Goal: Transaction & Acquisition: Purchase product/service

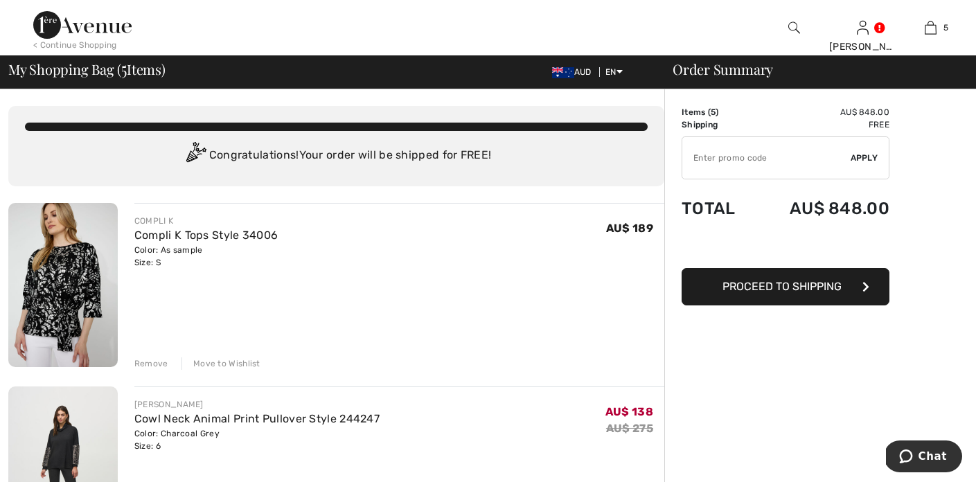
click at [152, 362] on div "Remove" at bounding box center [151, 363] width 34 height 12
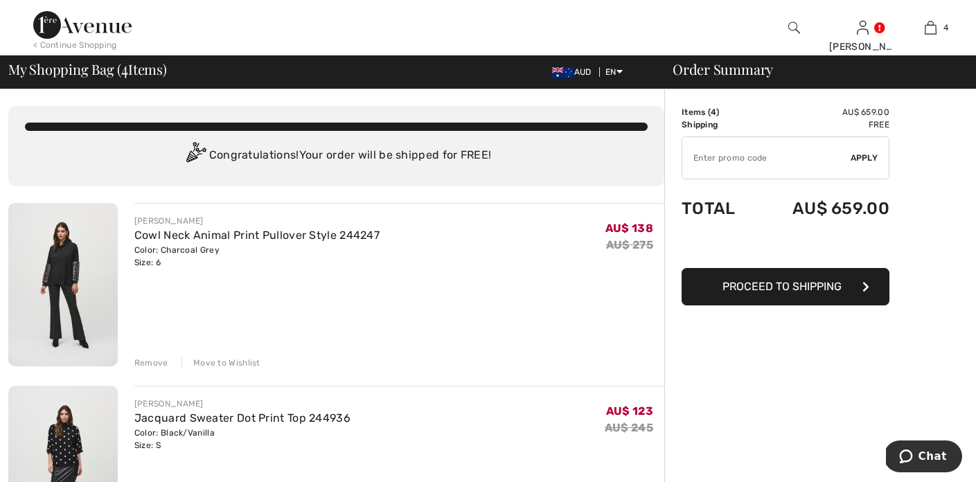
click at [152, 362] on div "Remove" at bounding box center [151, 363] width 34 height 12
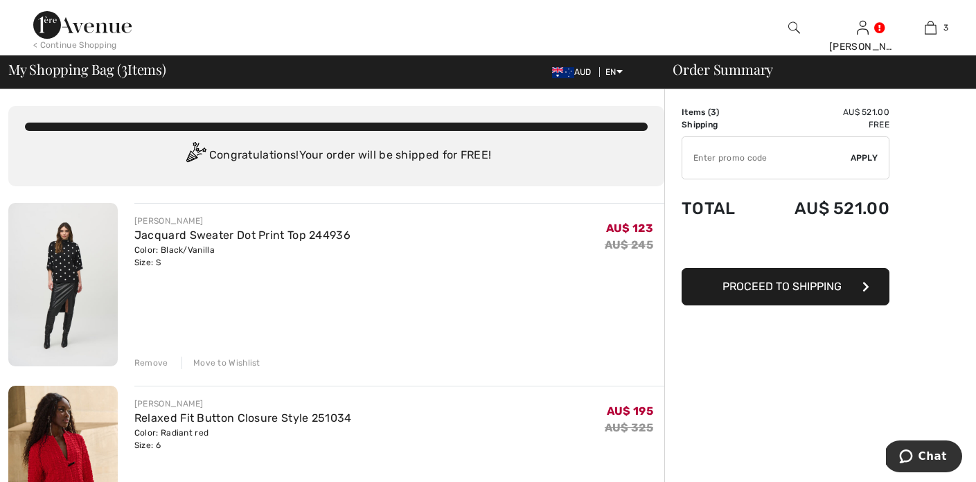
click at [69, 301] on img at bounding box center [62, 284] width 109 height 163
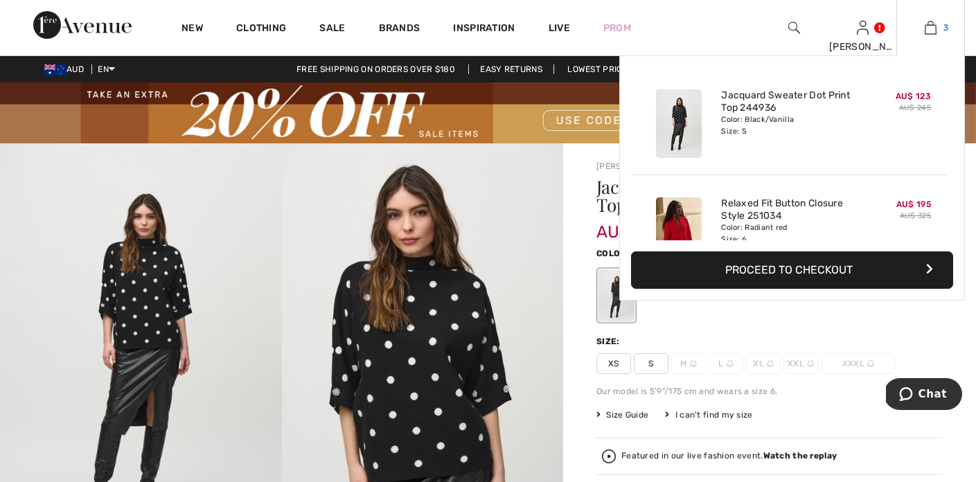
click at [938, 32] on link "3" at bounding box center [930, 27] width 67 height 17
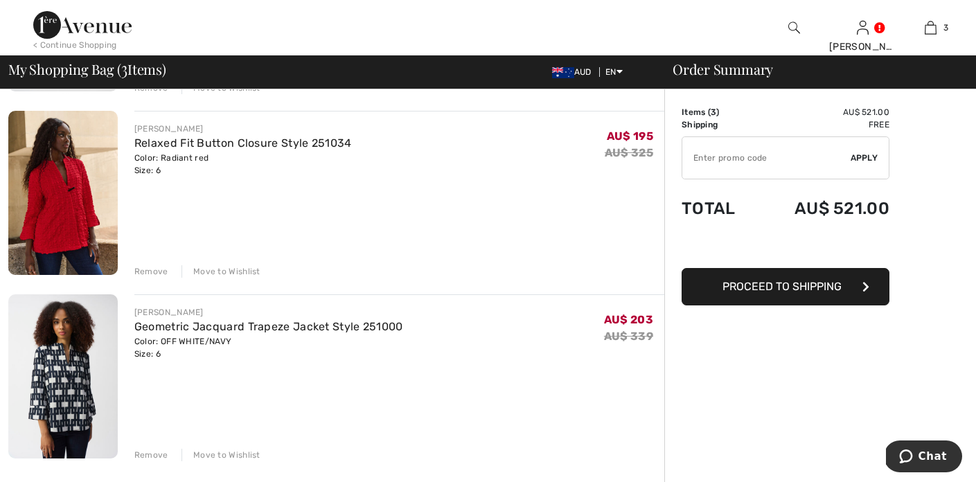
scroll to position [276, 0]
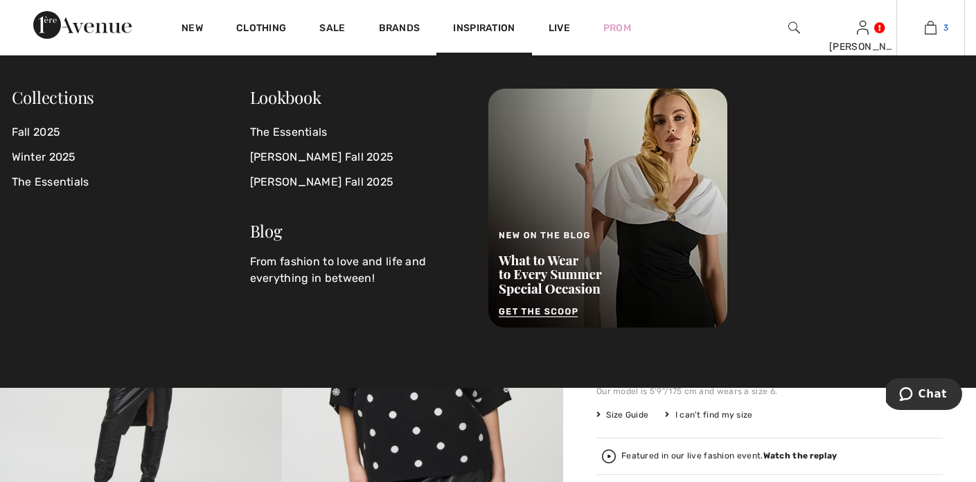
click at [932, 30] on img at bounding box center [931, 27] width 12 height 17
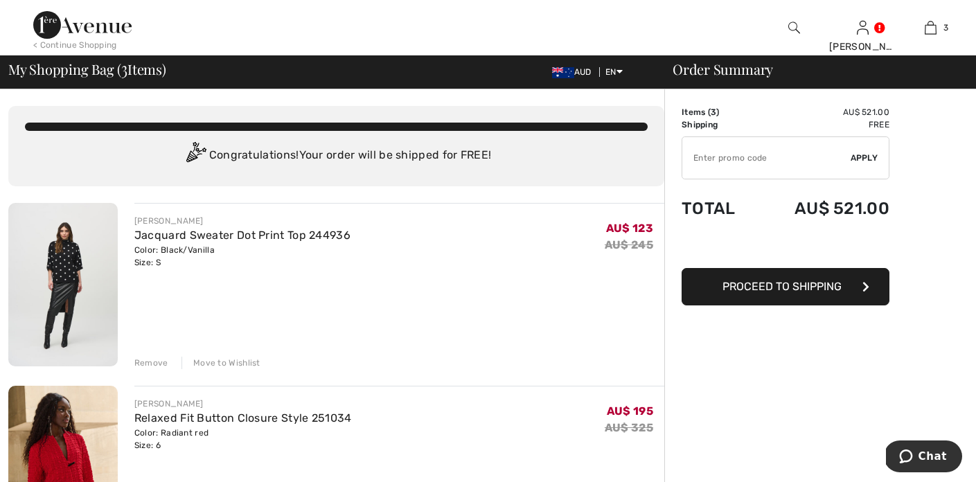
click at [757, 165] on input "TEXT" at bounding box center [766, 158] width 168 height 42
type input "EXTRA20"
click at [852, 152] on span "Apply" at bounding box center [865, 158] width 28 height 12
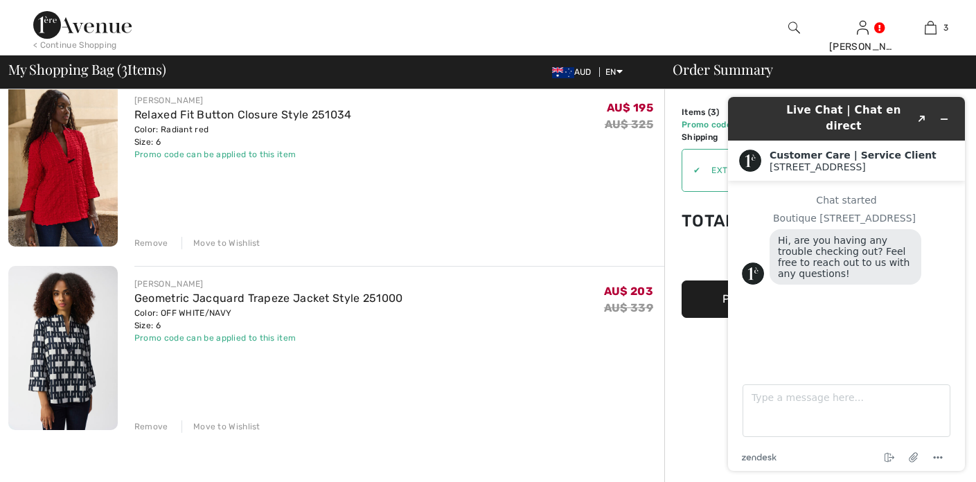
scroll to position [308, 0]
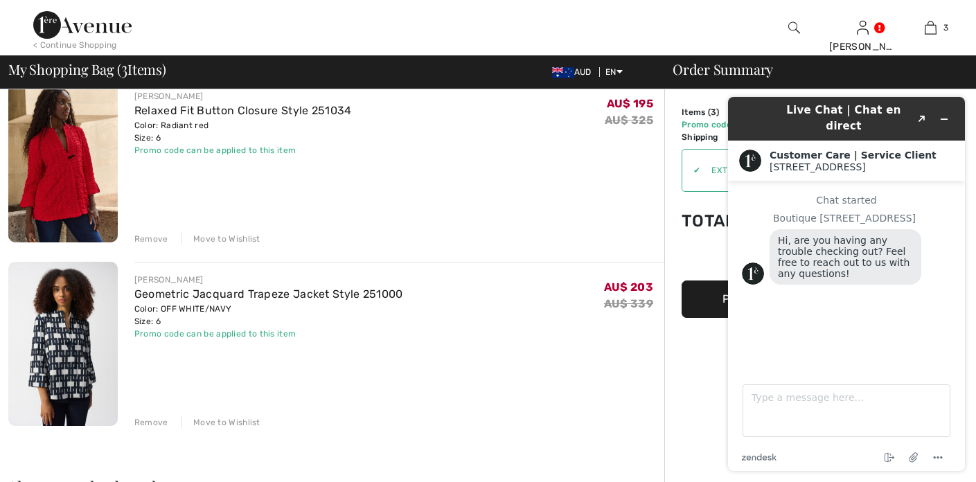
click at [148, 419] on div "Remove" at bounding box center [151, 422] width 34 height 12
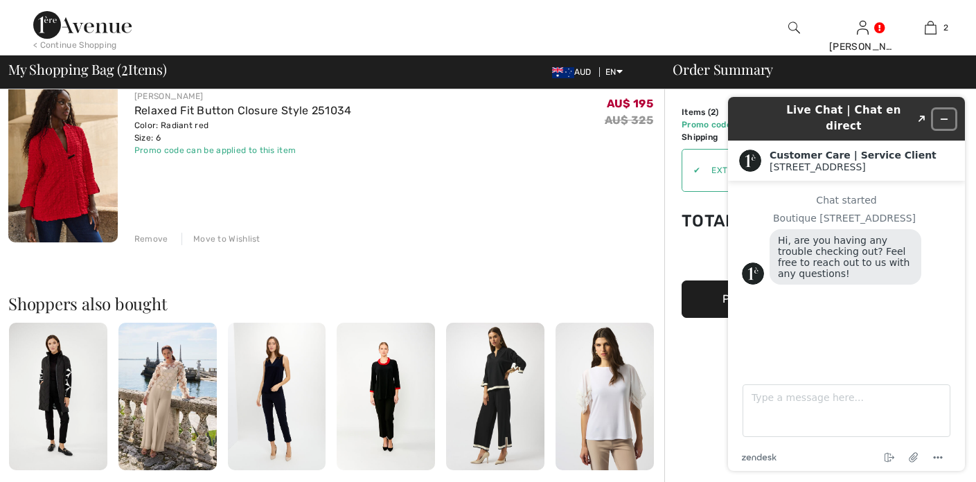
click at [946, 114] on icon "Minimize widget" at bounding box center [944, 119] width 10 height 10
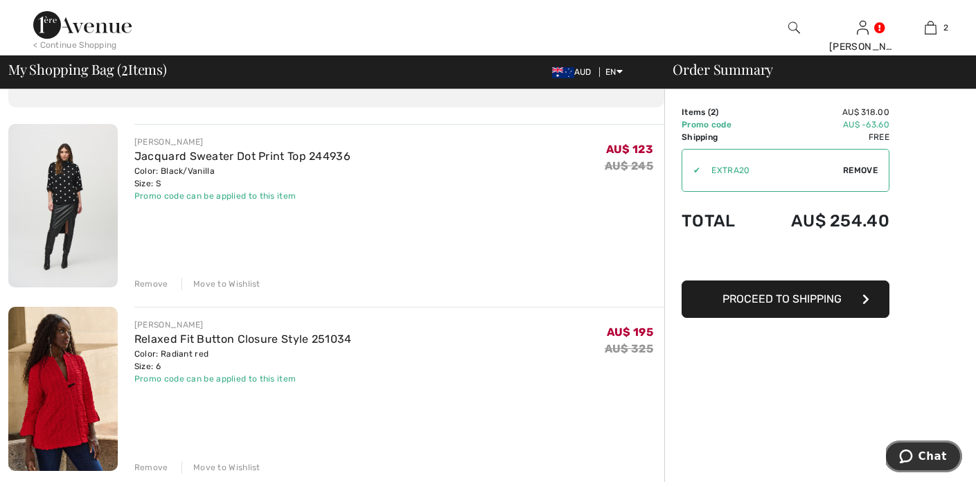
scroll to position [0, 0]
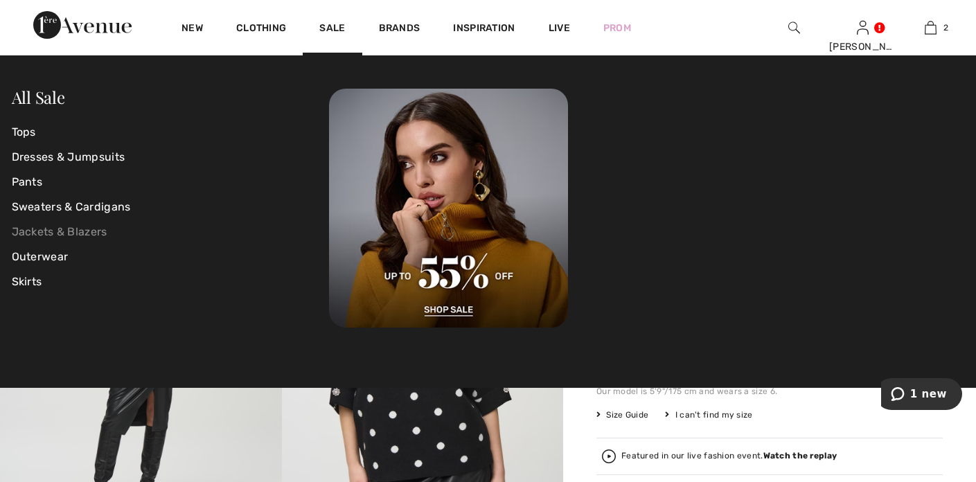
click at [93, 235] on link "Jackets & Blazers" at bounding box center [171, 232] width 318 height 25
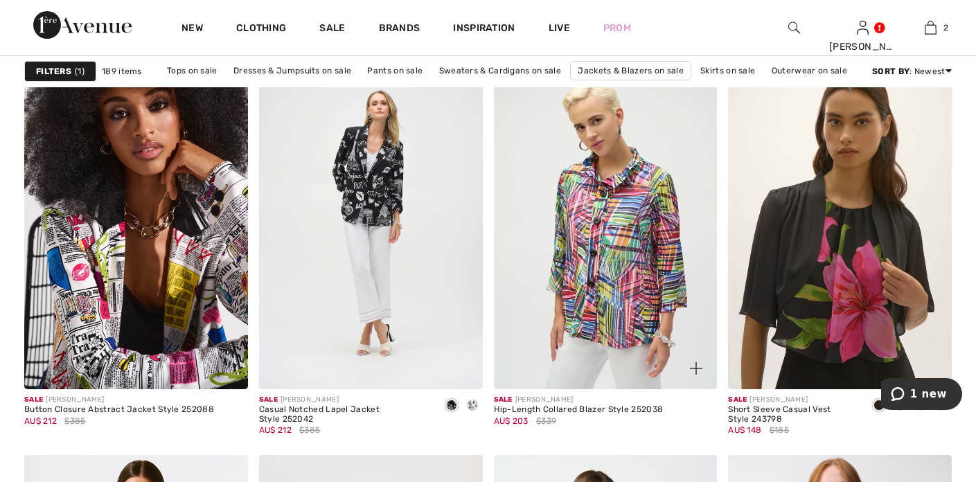
scroll to position [2371, 0]
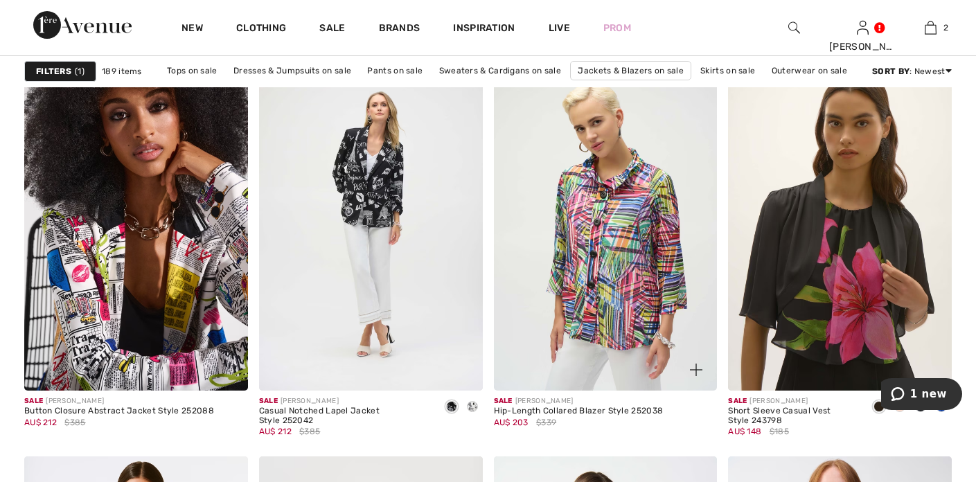
click at [548, 316] on img at bounding box center [606, 222] width 224 height 335
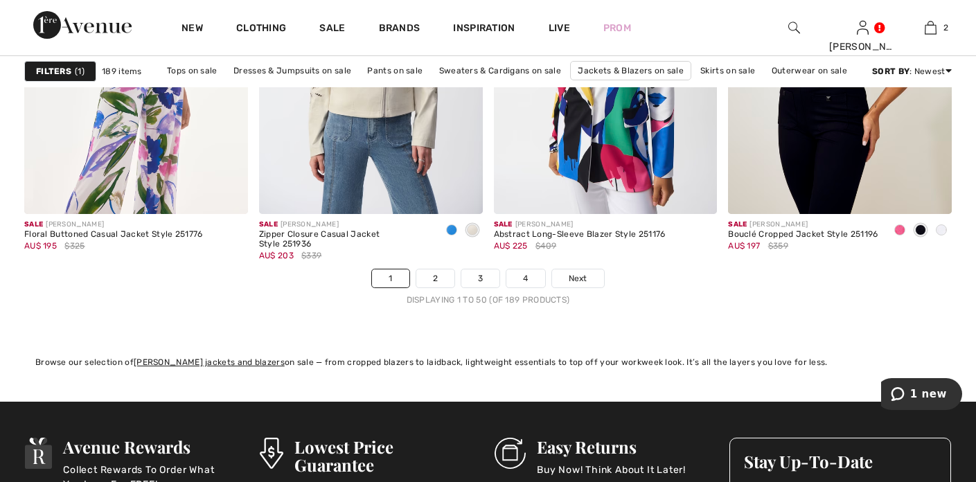
scroll to position [6109, 0]
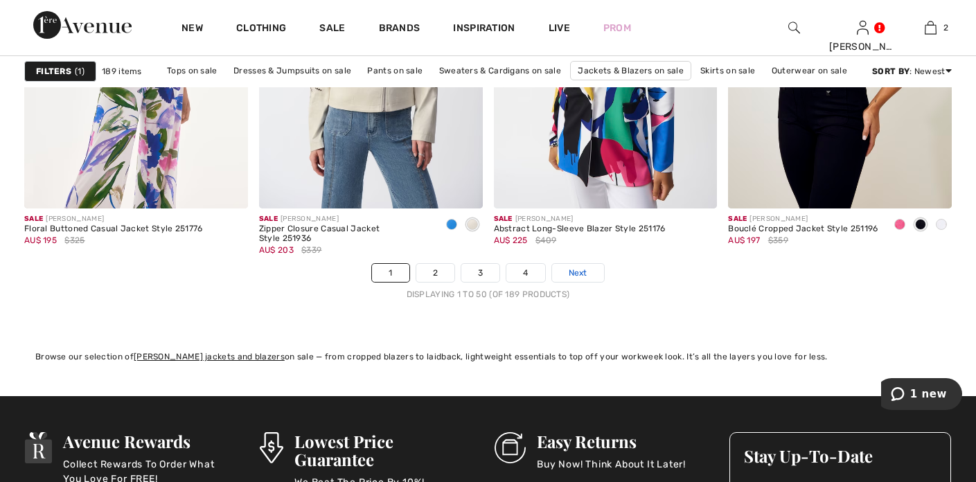
click at [578, 275] on span "Next" at bounding box center [578, 273] width 19 height 12
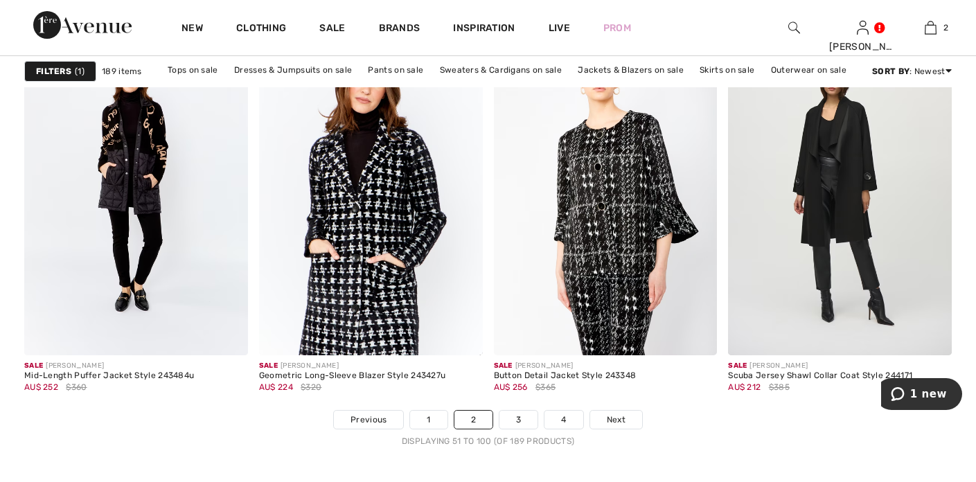
scroll to position [5969, 0]
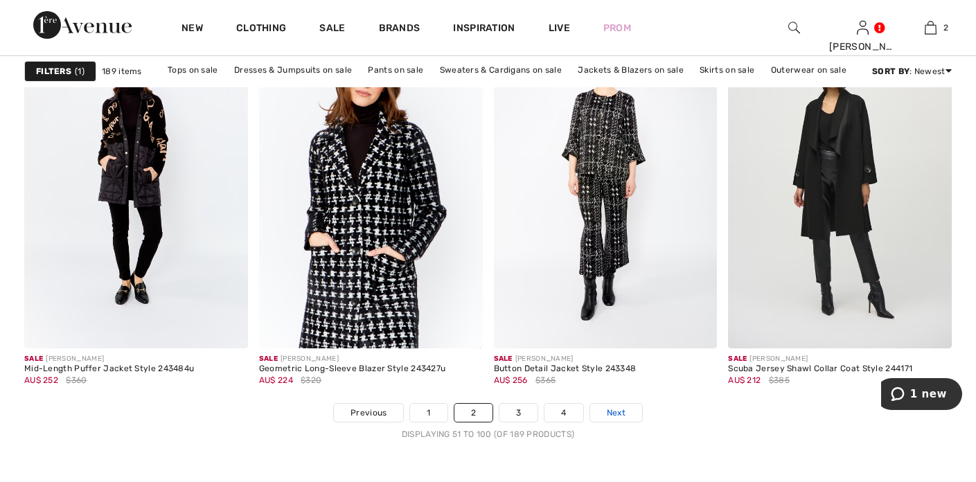
click at [608, 405] on link "Next" at bounding box center [616, 413] width 52 height 18
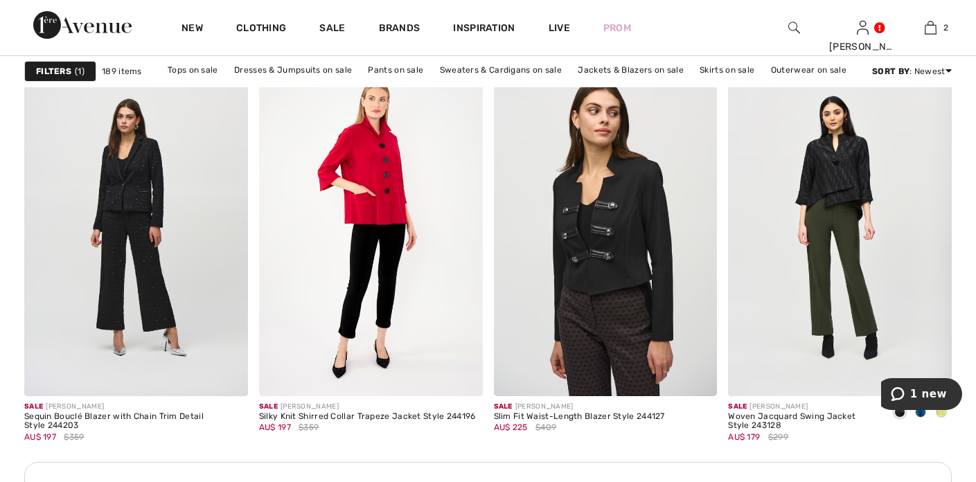
scroll to position [1423, 0]
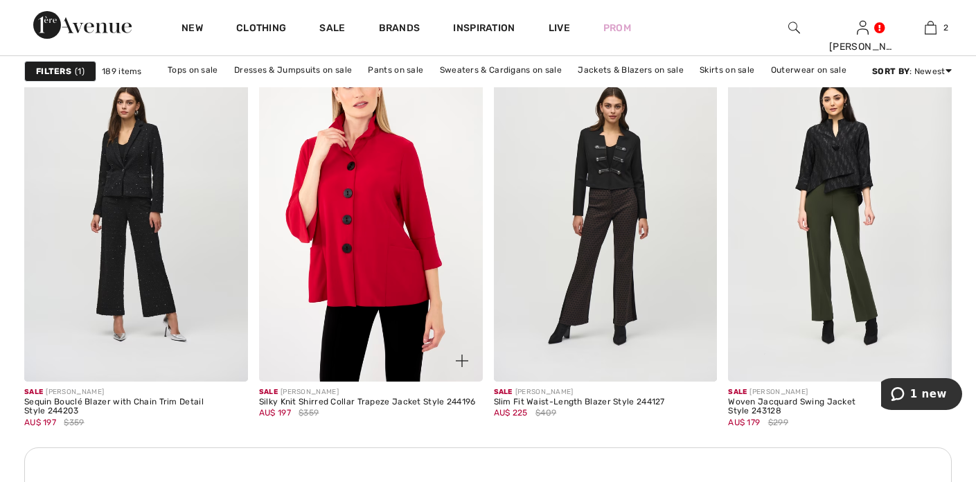
click at [368, 282] on img at bounding box center [371, 213] width 224 height 335
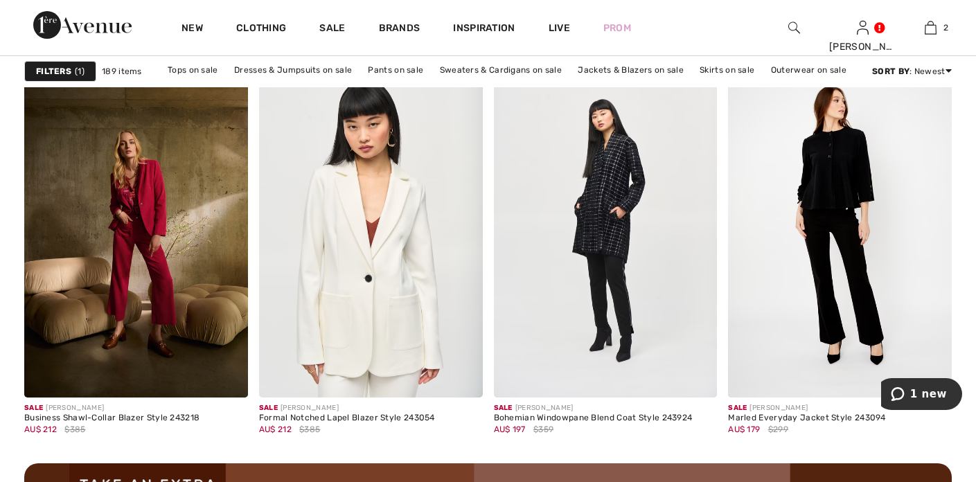
scroll to position [2749, 0]
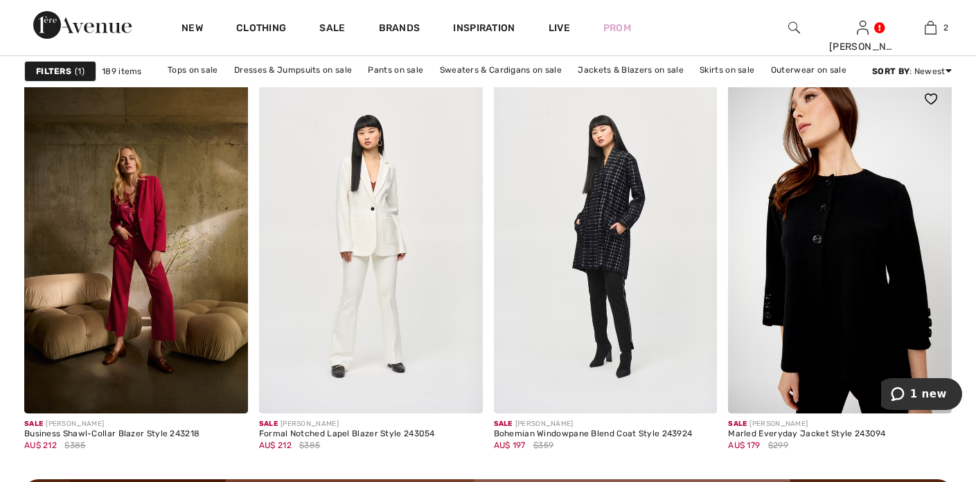
click at [784, 301] on img at bounding box center [840, 245] width 224 height 335
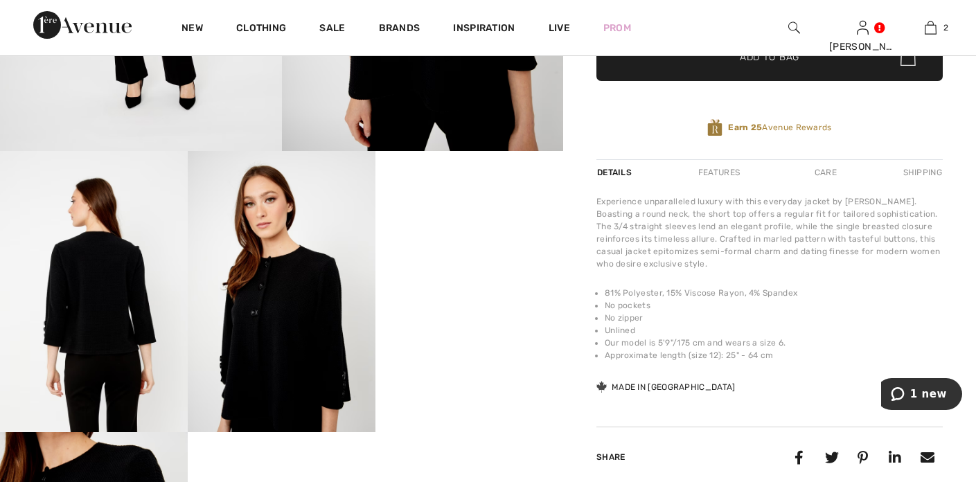
scroll to position [417, 0]
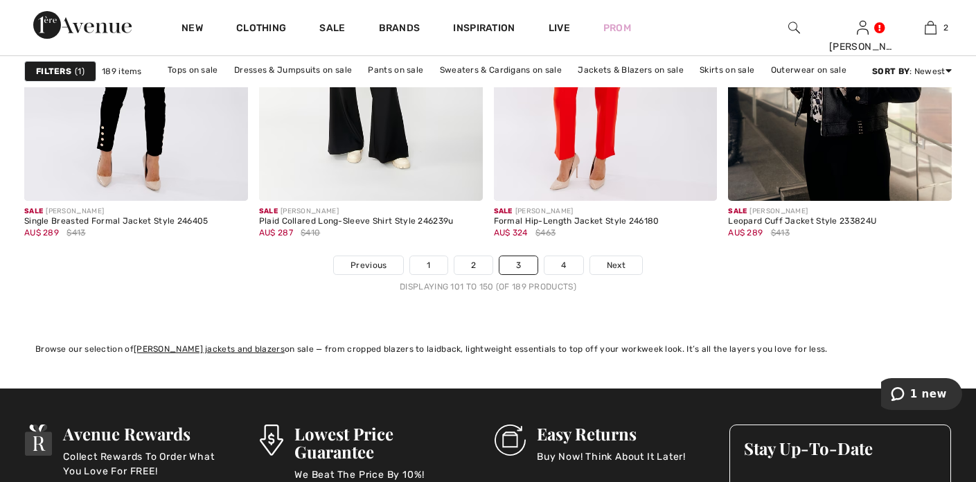
scroll to position [6124, 0]
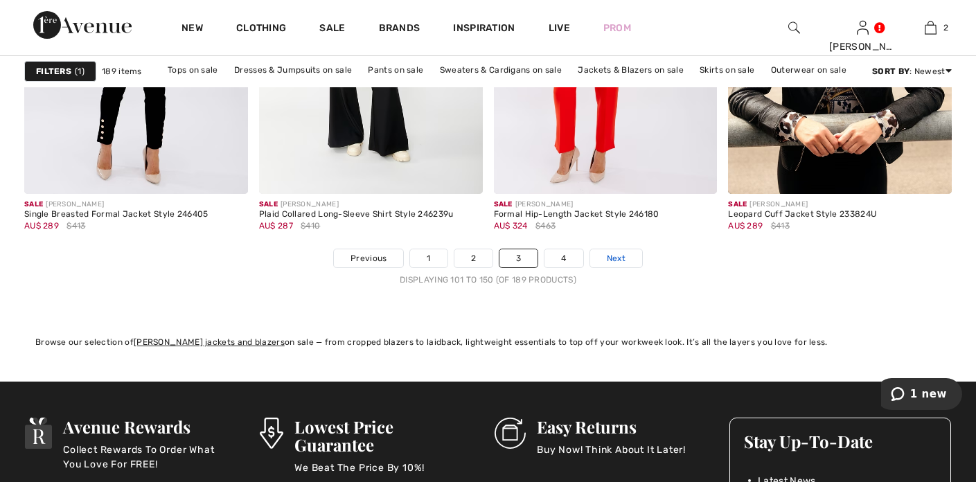
click at [614, 261] on span "Next" at bounding box center [616, 258] width 19 height 12
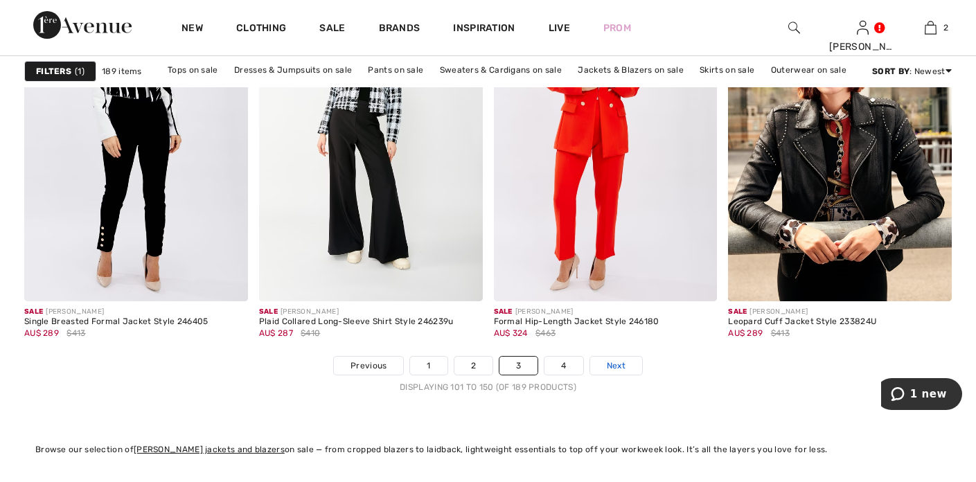
scroll to position [6012, 0]
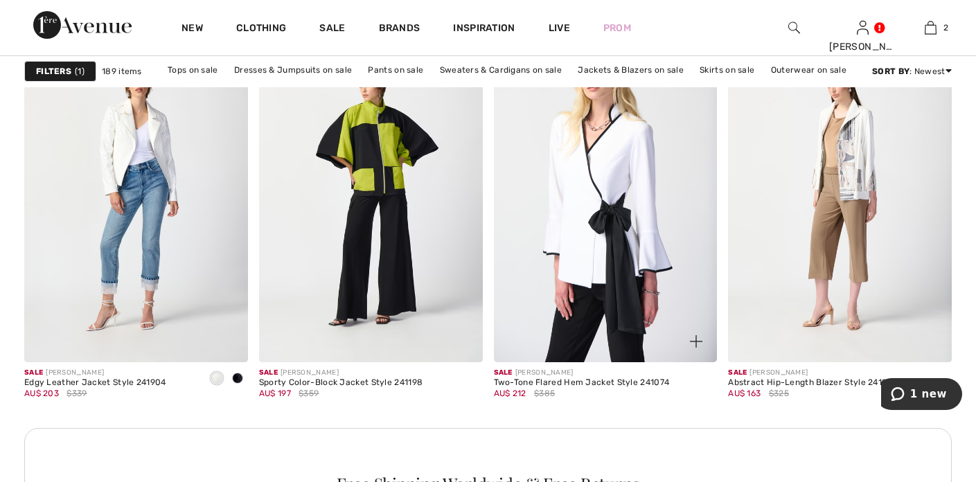
scroll to position [1438, 0]
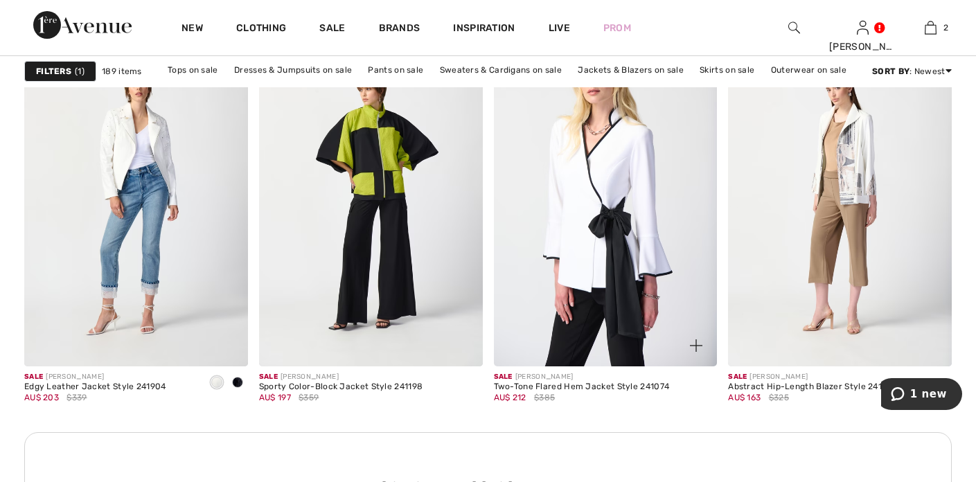
click at [579, 273] on img at bounding box center [606, 197] width 224 height 335
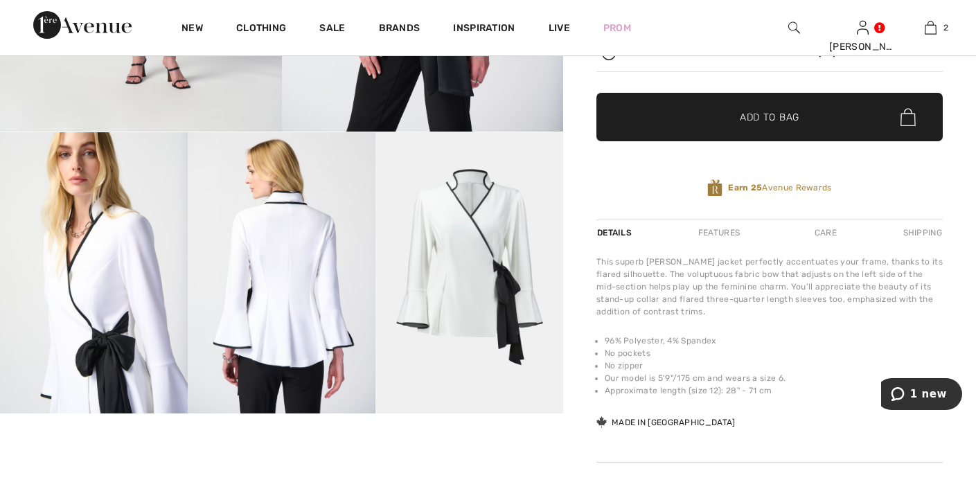
scroll to position [430, 0]
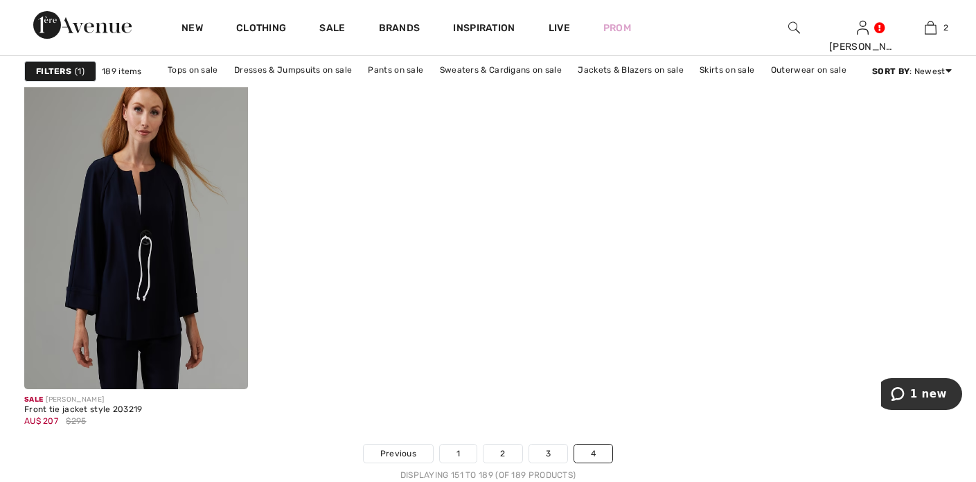
scroll to position [5123, 0]
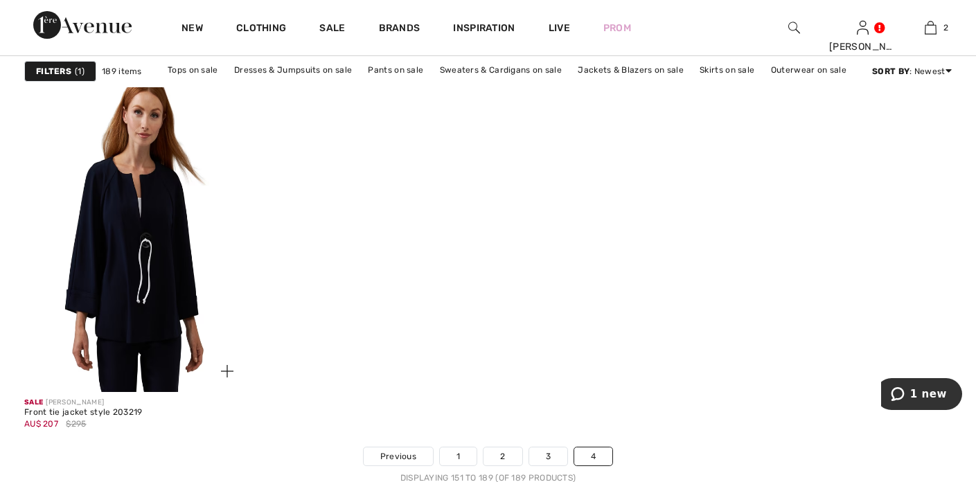
click at [152, 323] on img at bounding box center [136, 224] width 224 height 335
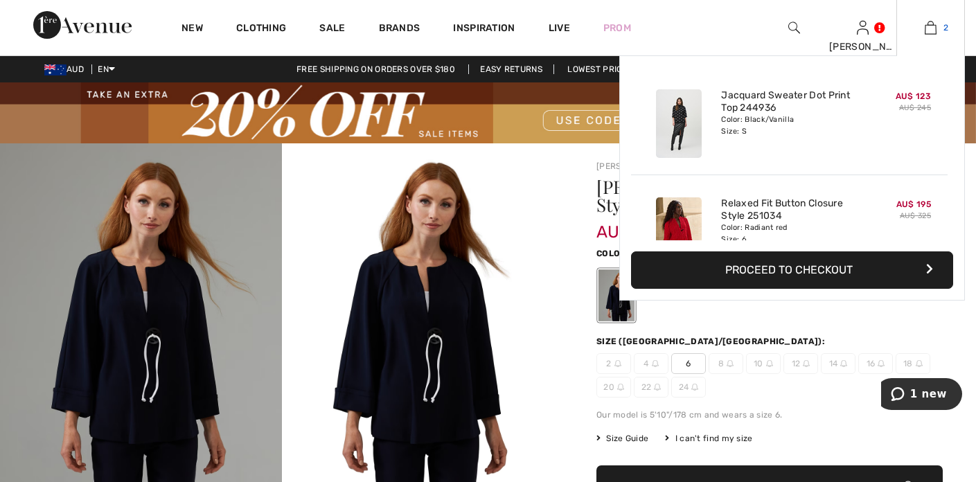
click at [925, 28] on img at bounding box center [931, 27] width 12 height 17
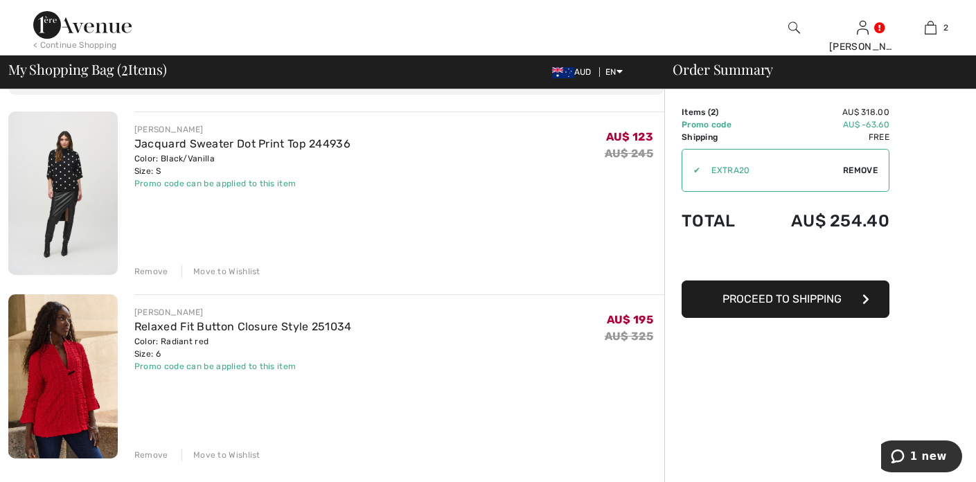
scroll to position [75, 0]
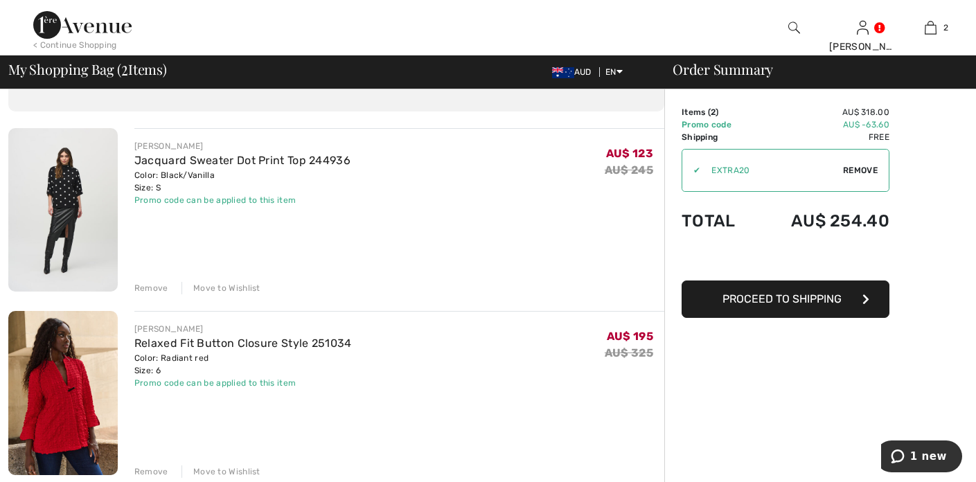
click at [70, 390] on img at bounding box center [62, 393] width 109 height 164
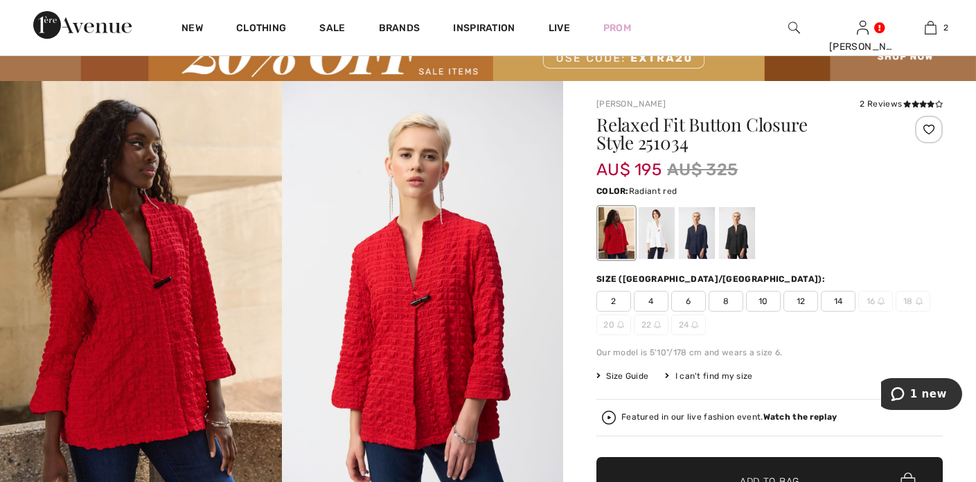
scroll to position [63, 0]
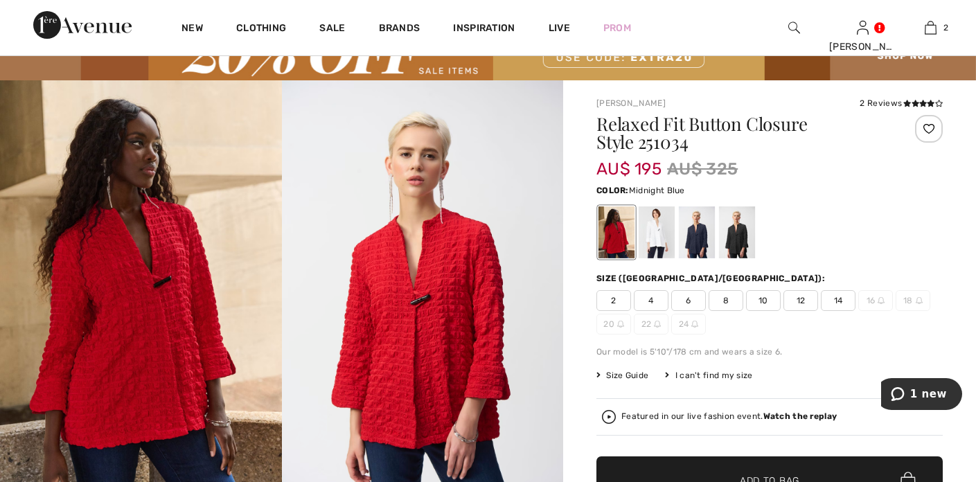
click at [700, 240] on div at bounding box center [697, 232] width 36 height 52
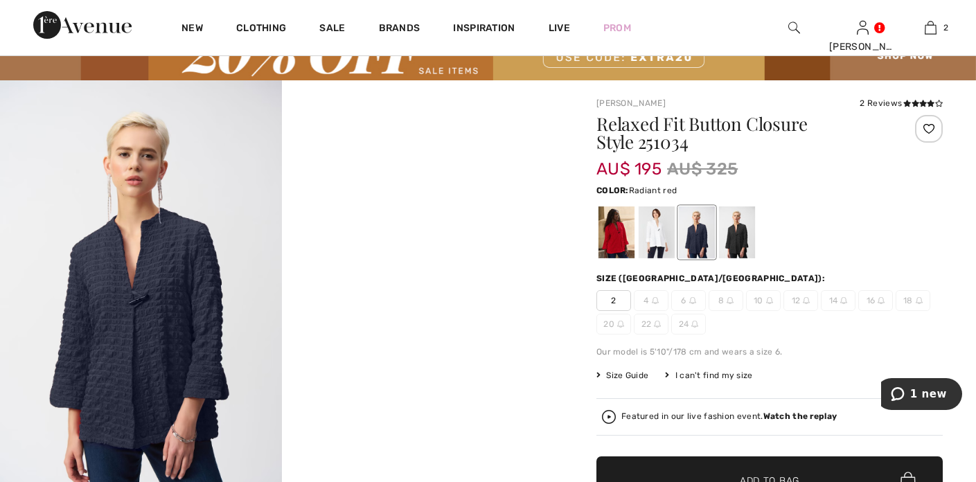
click at [611, 239] on div at bounding box center [617, 232] width 36 height 52
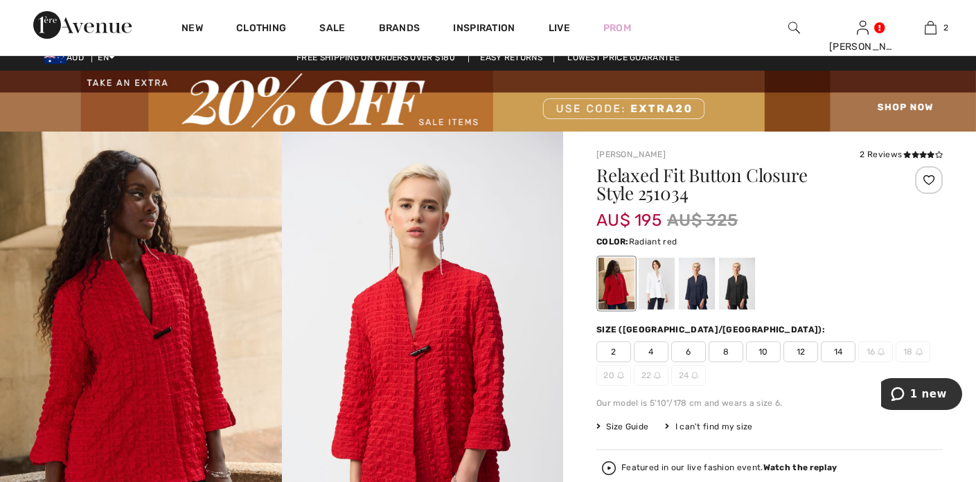
scroll to position [0, 0]
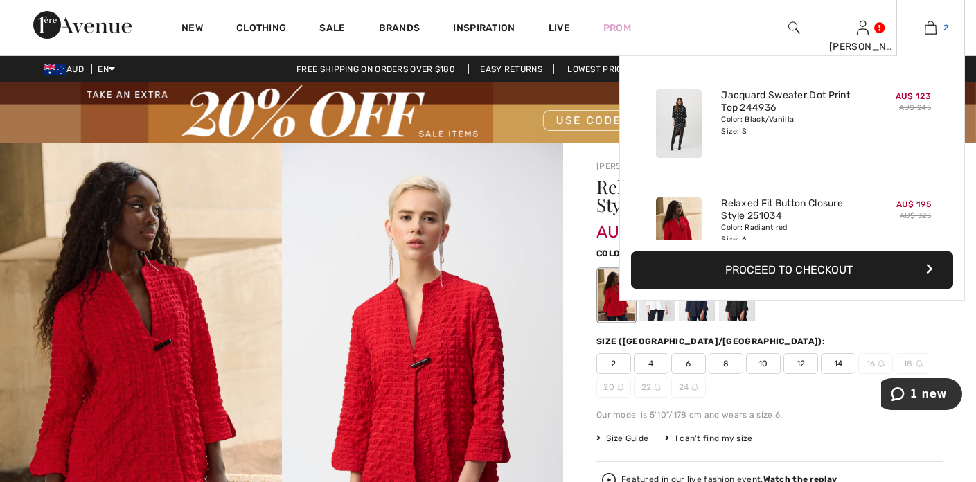
click at [929, 31] on img at bounding box center [931, 27] width 12 height 17
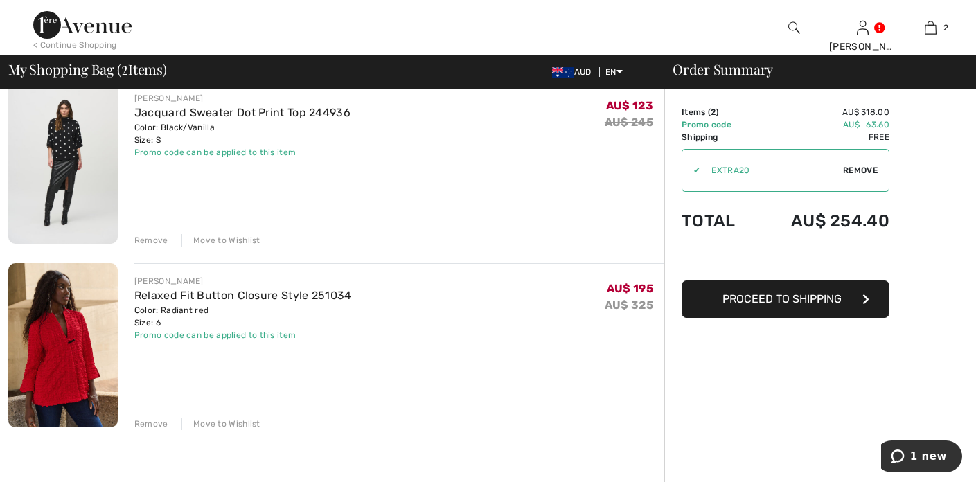
scroll to position [124, 0]
click at [146, 425] on div "Remove" at bounding box center [151, 422] width 34 height 12
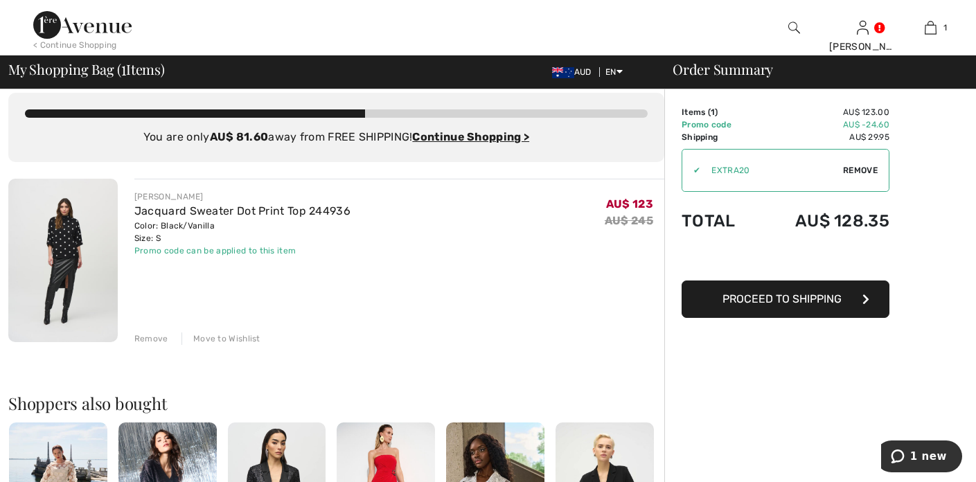
scroll to position [0, 0]
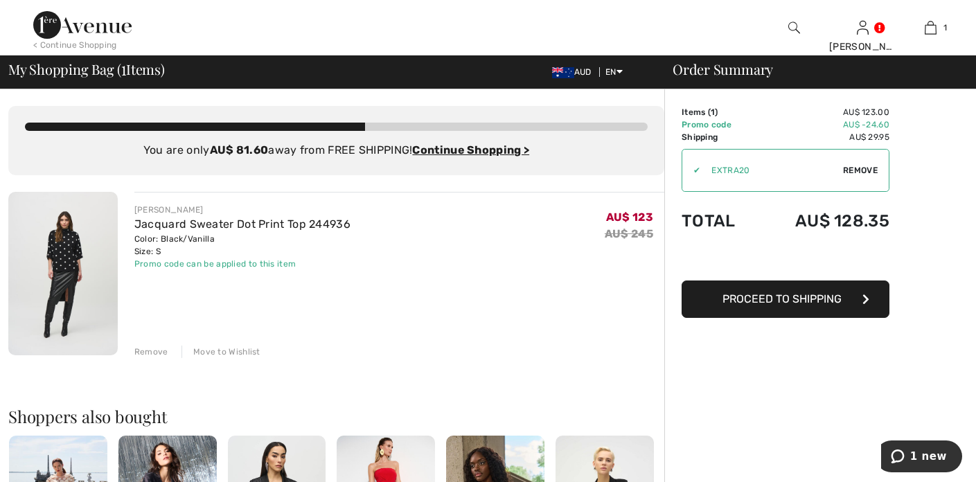
click at [145, 352] on div "Remove" at bounding box center [151, 352] width 34 height 12
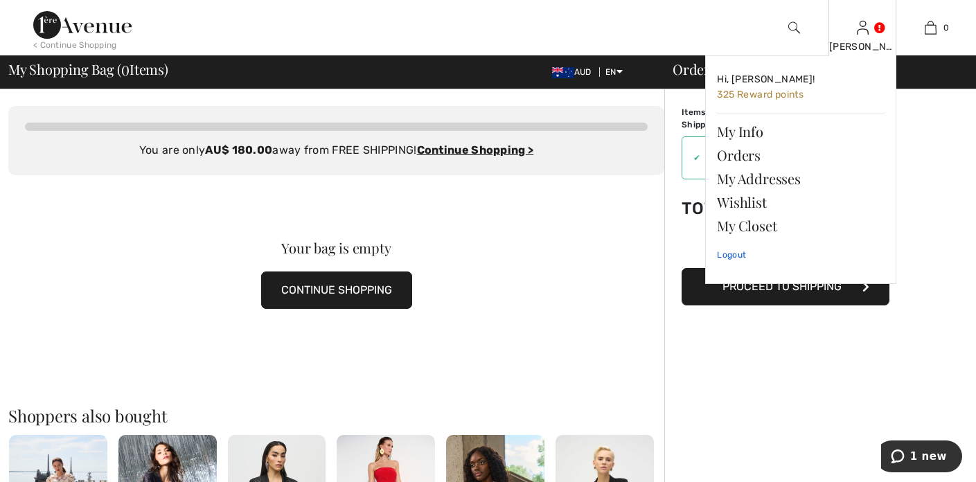
click at [733, 254] on link "Logout" at bounding box center [801, 255] width 168 height 35
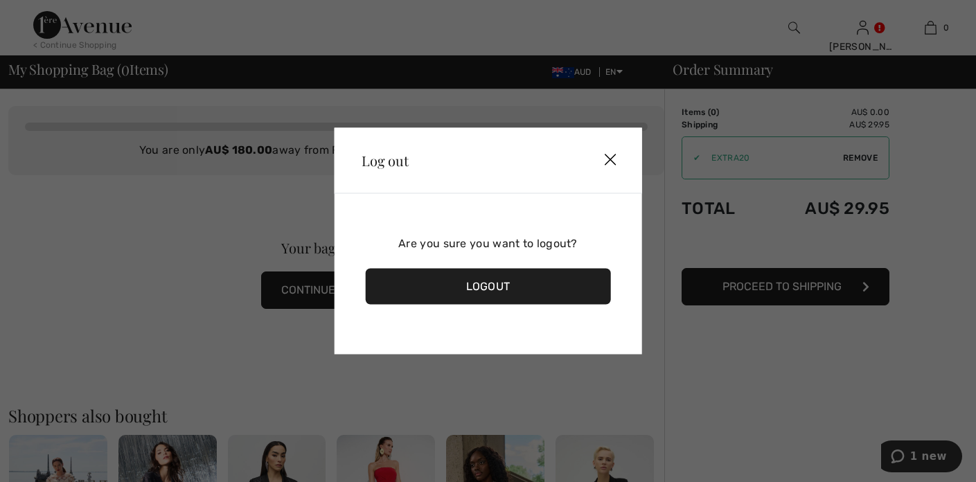
click at [499, 284] on div "Logout" at bounding box center [488, 287] width 246 height 36
